Goal: Transaction & Acquisition: Obtain resource

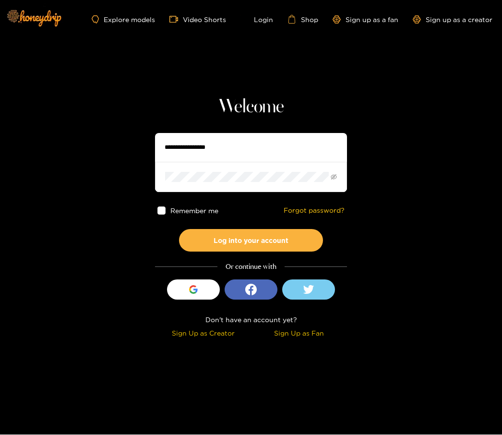
click at [297, 246] on button "Log into your account" at bounding box center [251, 240] width 144 height 23
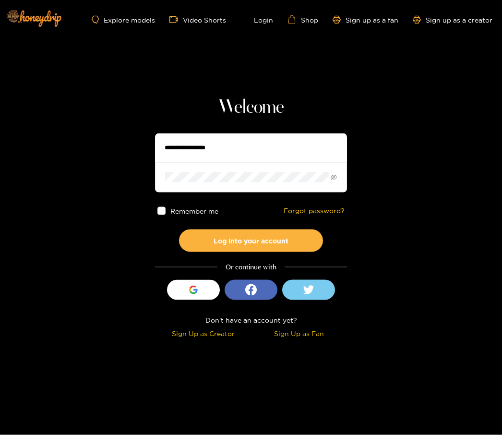
type input "**********"
click at [251, 240] on button "Log into your account" at bounding box center [251, 240] width 144 height 23
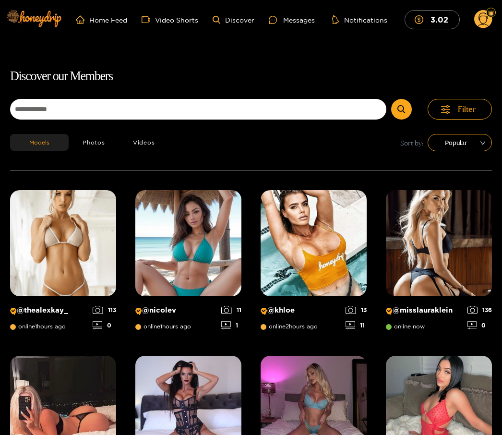
click at [302, 25] on div "Messages" at bounding box center [292, 19] width 46 height 11
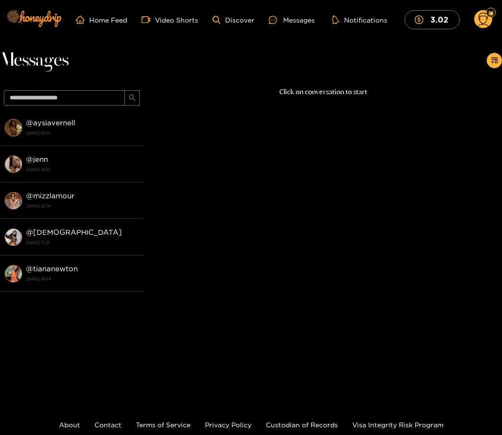
click at [108, 132] on strong "[DATE] 23:51" at bounding box center [82, 133] width 113 height 9
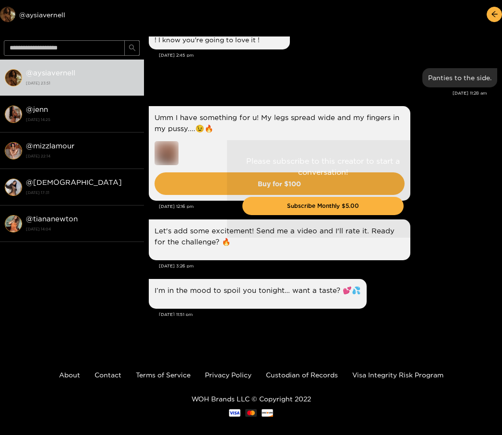
scroll to position [43, 0]
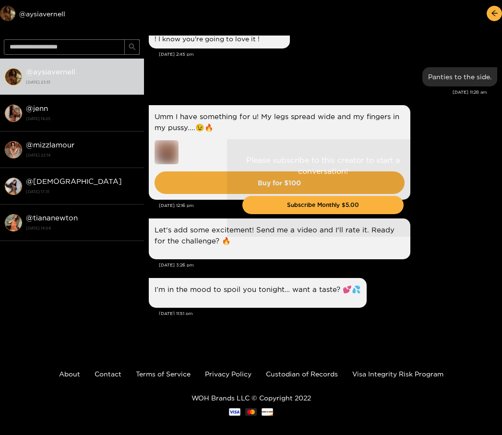
click at [374, 274] on div "Please subscribe to this creator to start a conversation! Subscribe Monthly $5.…" at bounding box center [323, 187] width 358 height 304
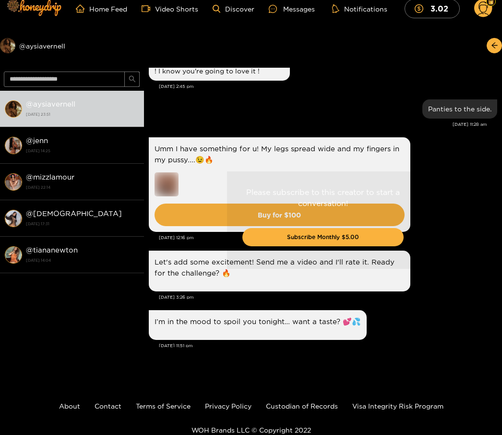
scroll to position [0, 0]
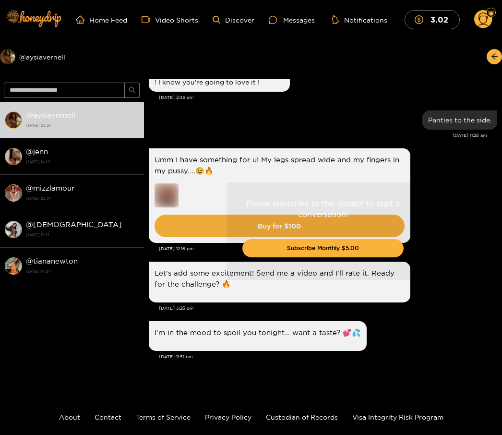
click at [492, 20] on circle at bounding box center [483, 19] width 18 height 18
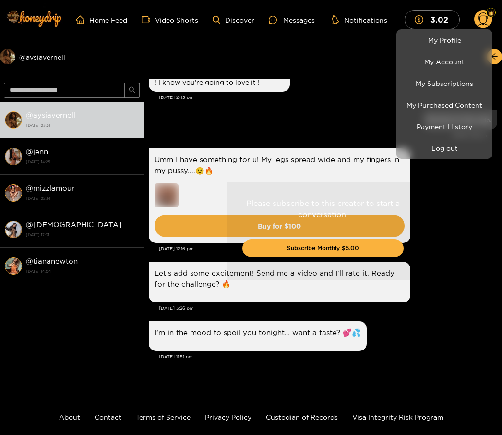
click at [463, 103] on link "My Purchased Content" at bounding box center [444, 104] width 91 height 17
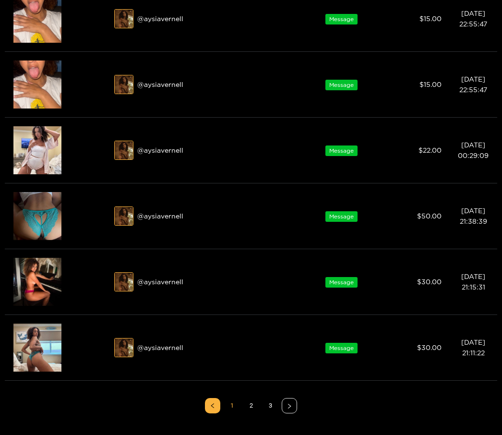
scroll to position [390, 0]
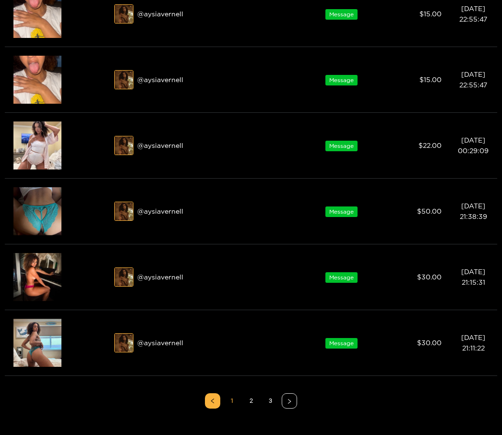
click at [38, 276] on div at bounding box center [251, 217] width 502 height 435
click at [180, 282] on div "@ aysiavernell" at bounding box center [204, 276] width 181 height 19
click at [179, 280] on div "@ aysiavernell" at bounding box center [204, 276] width 181 height 19
click at [51, 269] on div "Preview" at bounding box center [37, 277] width 48 height 48
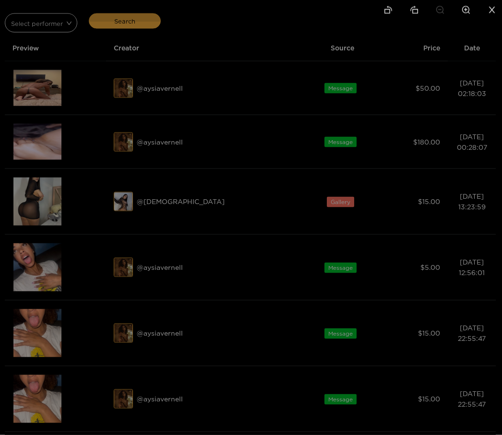
scroll to position [0, 0]
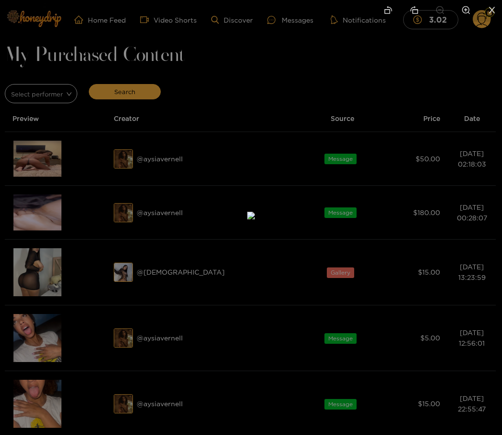
click at [490, 9] on icon "close" at bounding box center [491, 10] width 9 height 9
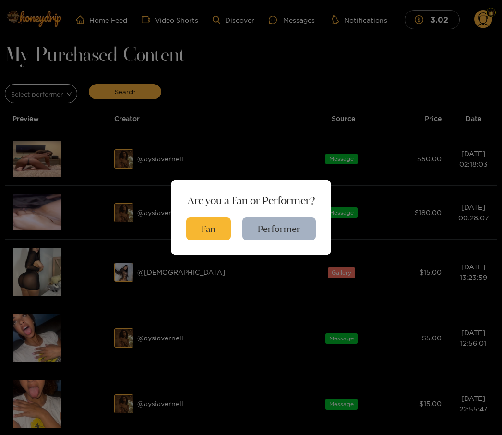
click at [215, 240] on button "Fan" at bounding box center [208, 228] width 45 height 23
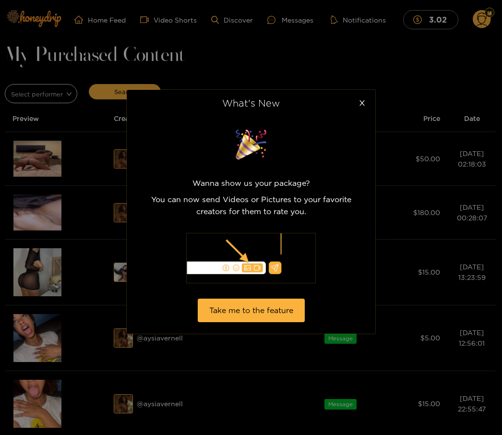
click at [362, 100] on icon "close" at bounding box center [361, 102] width 7 height 7
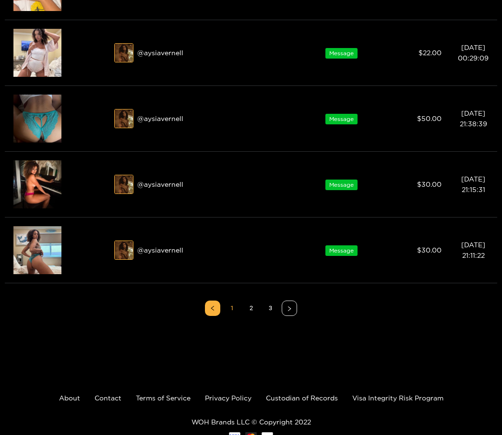
scroll to position [483, 0]
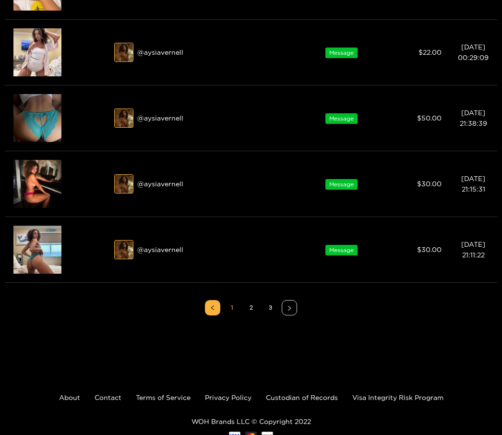
click at [296, 303] on button "button" at bounding box center [289, 307] width 15 height 15
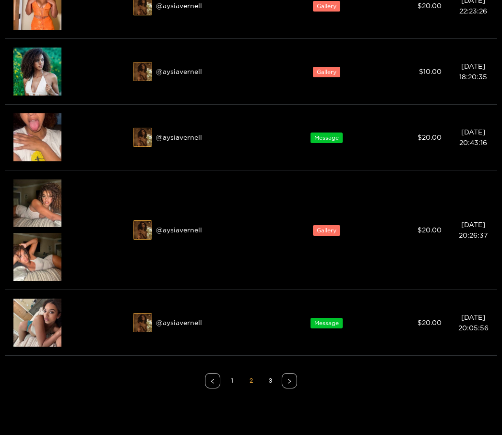
scroll to position [649, 0]
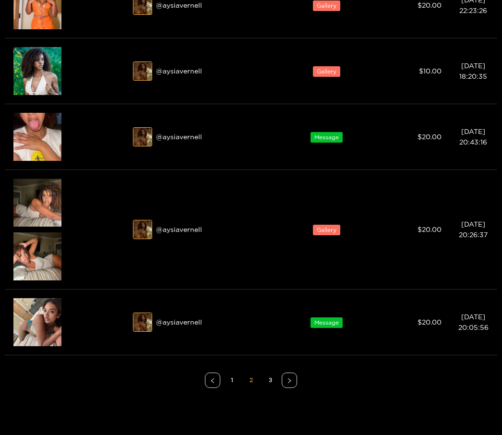
click at [41, 207] on div "Preview" at bounding box center [37, 202] width 26 height 17
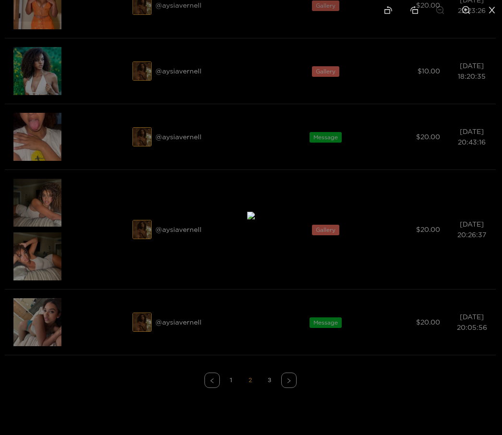
click at [490, 12] on icon "close" at bounding box center [492, 10] width 6 height 6
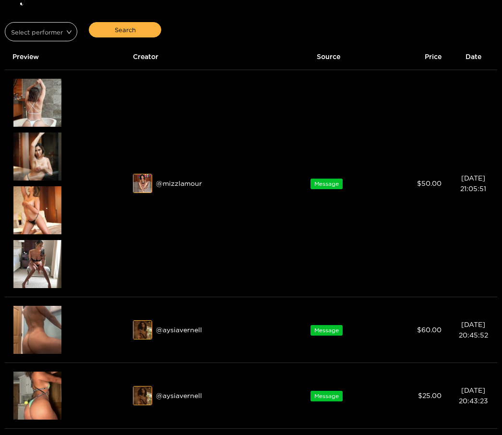
scroll to position [0, 0]
